Goal: Find specific page/section: Find specific page/section

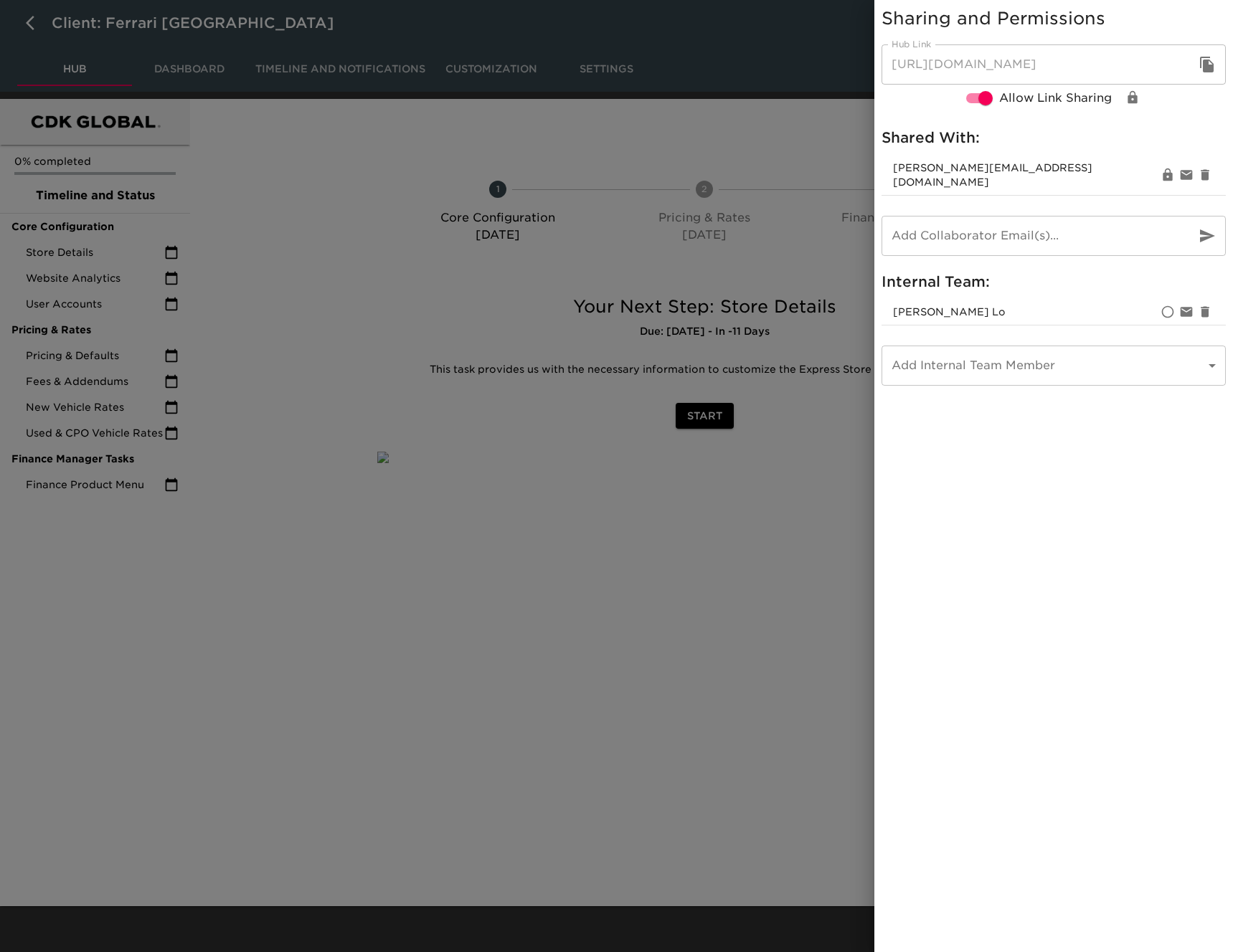
click at [525, 348] on div at bounding box center [616, 476] width 1233 height 952
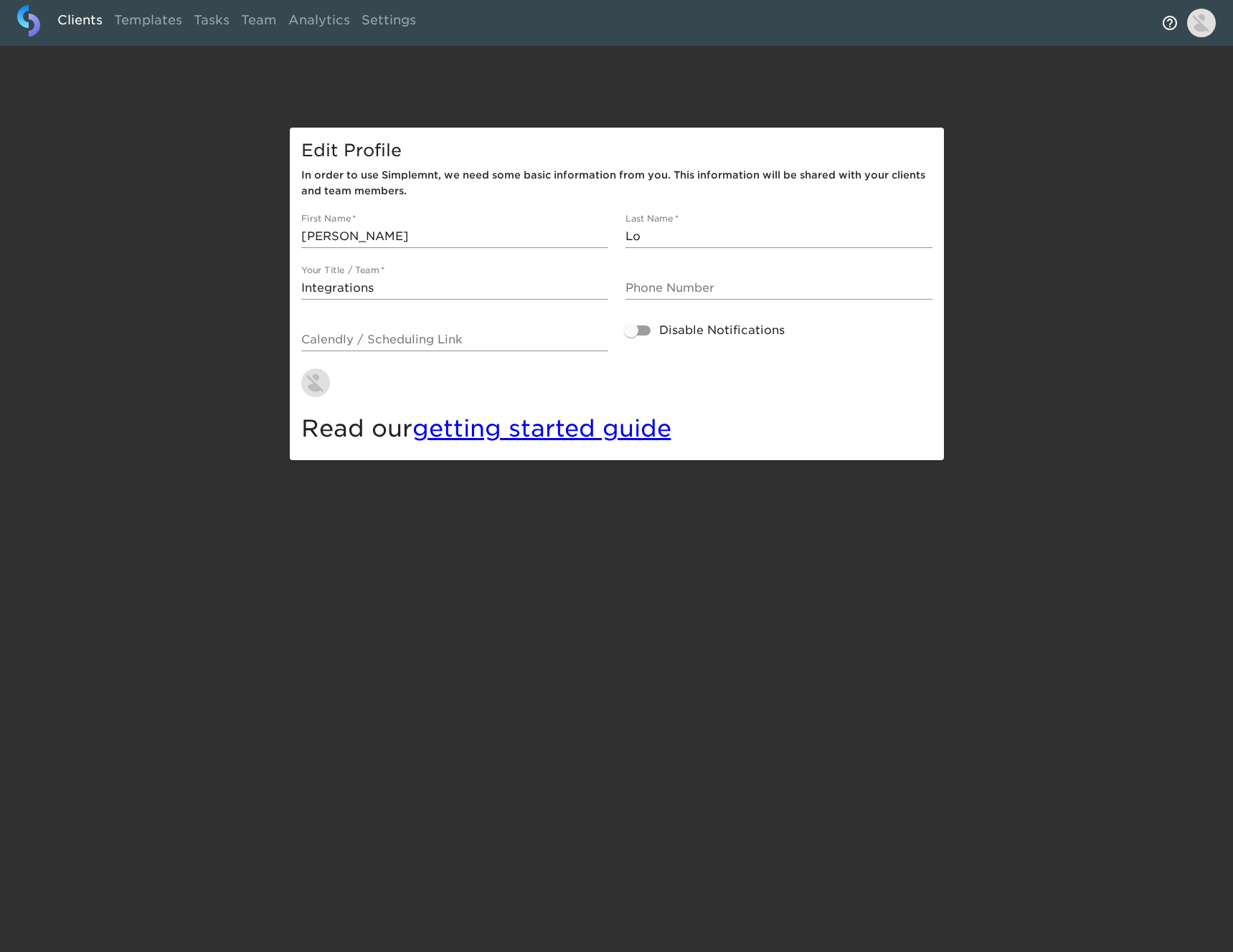
click at [59, 22] on link "Clients" at bounding box center [80, 22] width 57 height 35
select select "10"
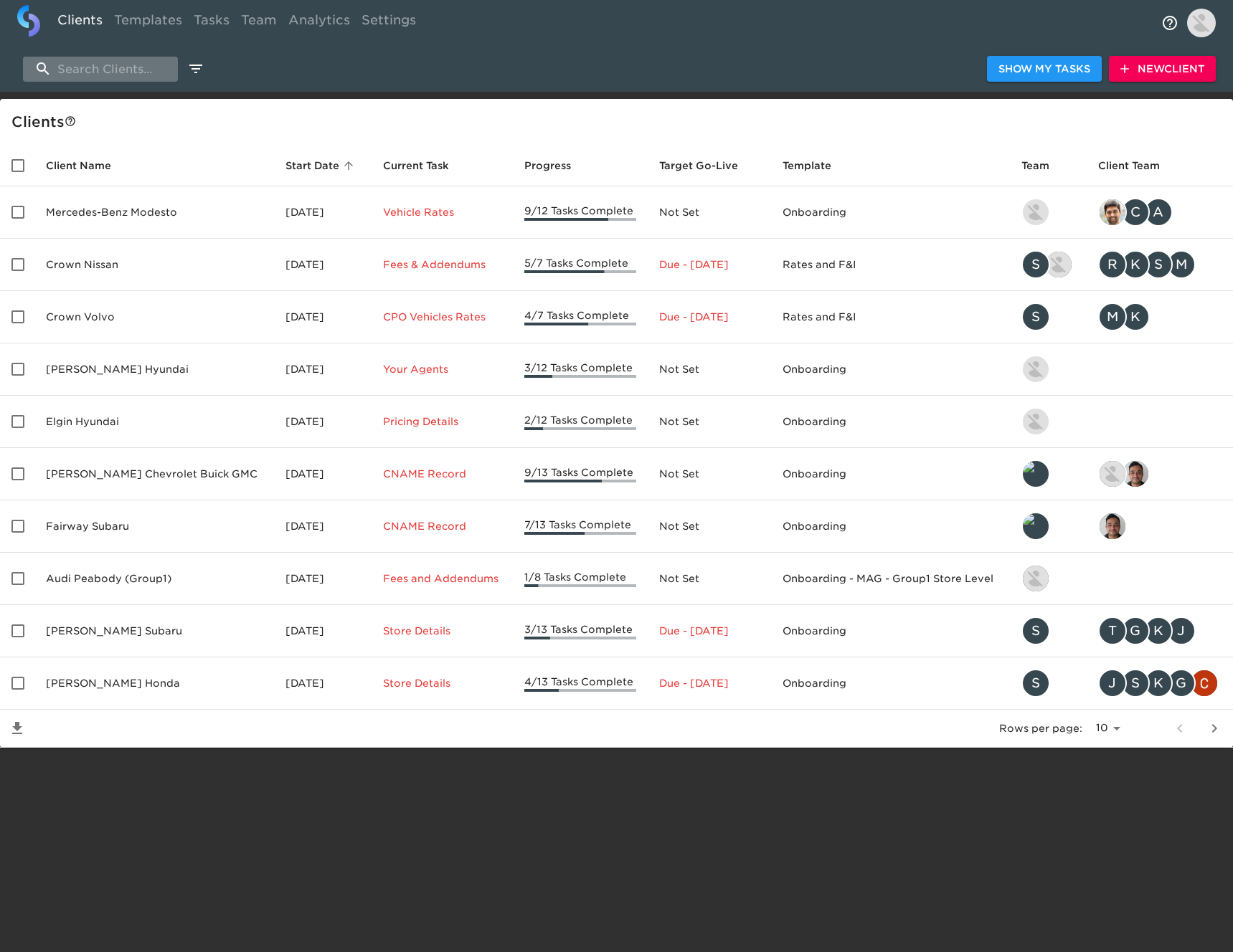
click at [124, 67] on input "search" at bounding box center [101, 69] width 155 height 25
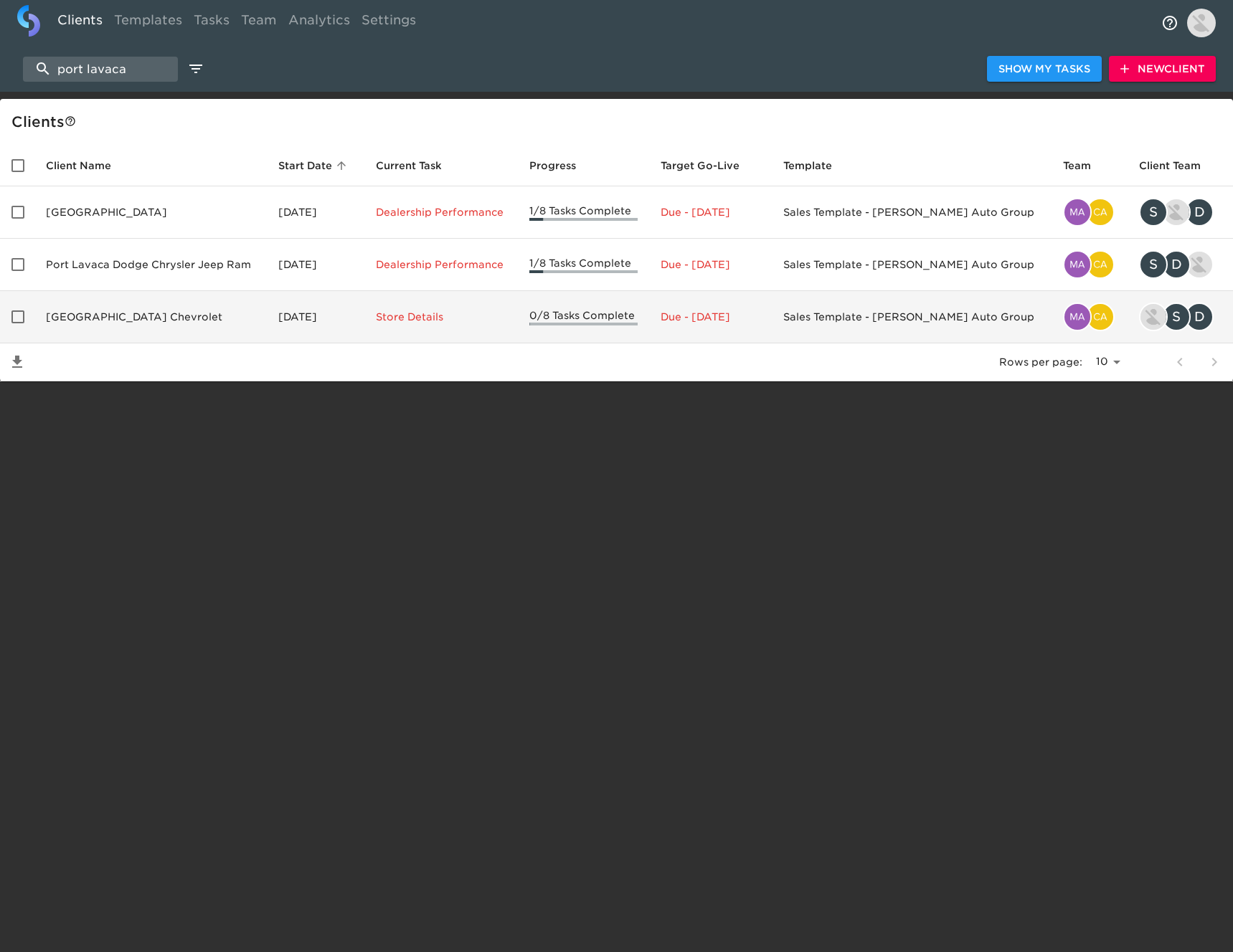
type input "port lavaca"
click at [141, 311] on td "[GEOGRAPHIC_DATA] Chevrolet" at bounding box center [150, 317] width 232 height 52
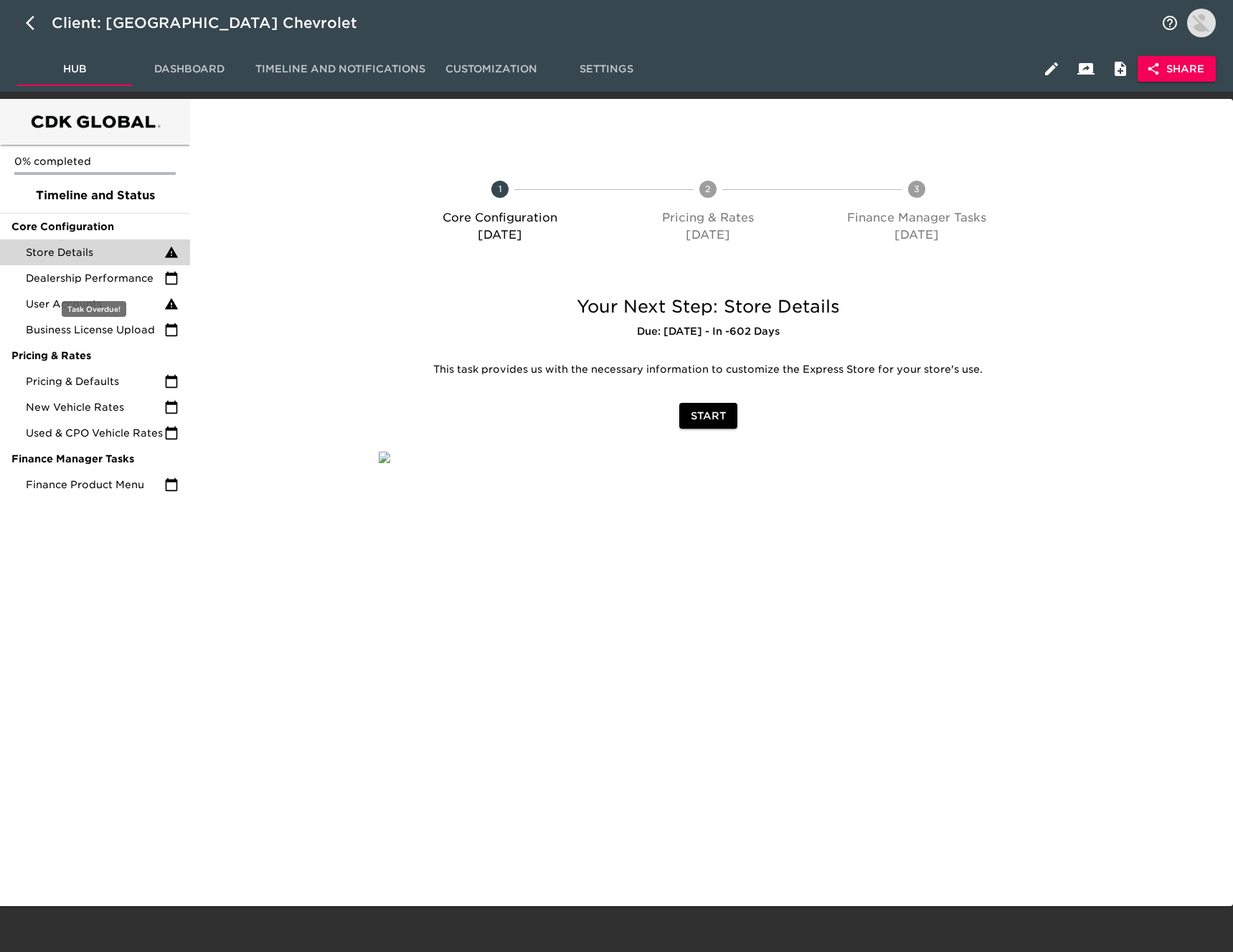
click at [134, 253] on span "Store Details" at bounding box center [95, 252] width 138 height 14
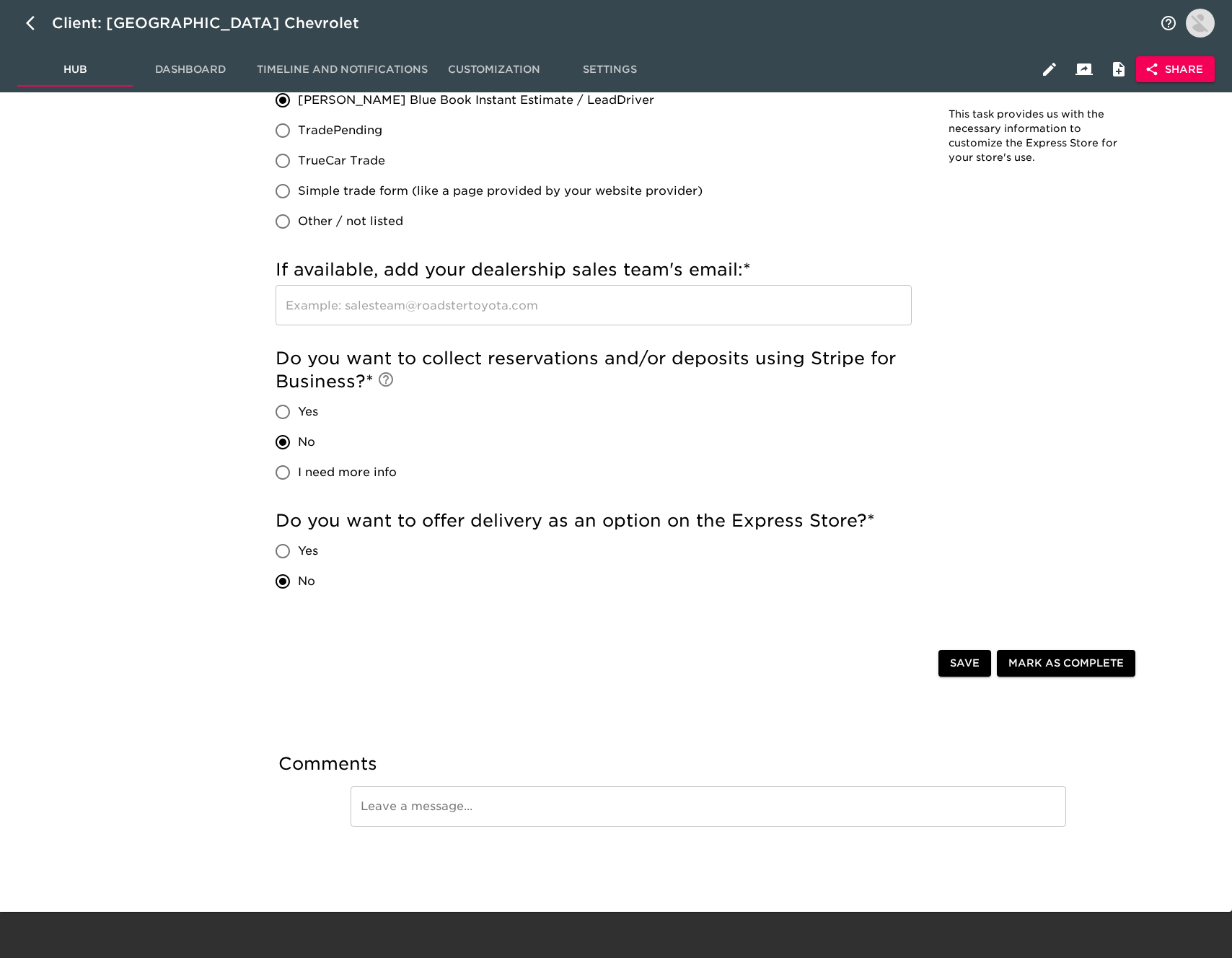
scroll to position [1000, 0]
